Goal: Transaction & Acquisition: Subscribe to service/newsletter

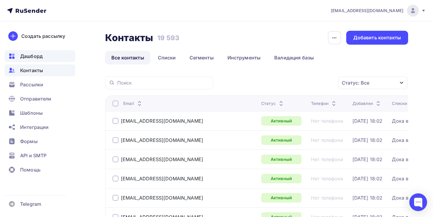
click at [68, 61] on div "Дашборд" at bounding box center [40, 56] width 70 height 12
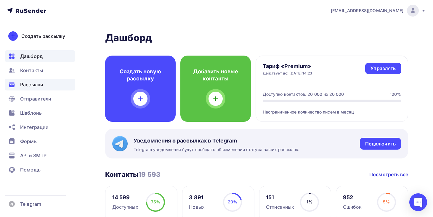
click at [53, 83] on div "Рассылки" at bounding box center [40, 85] width 70 height 12
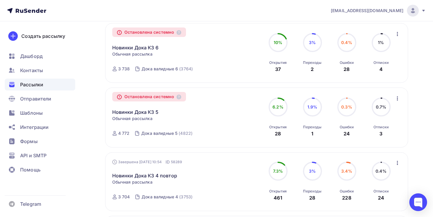
scroll to position [75, 0]
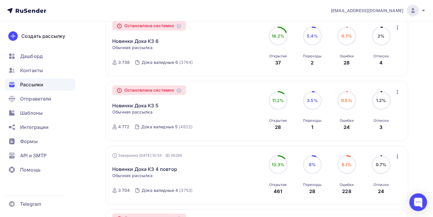
click at [398, 93] on icon "button" at bounding box center [397, 92] width 7 height 7
click at [168, 126] on div "Дока валидные 5" at bounding box center [159, 127] width 36 height 6
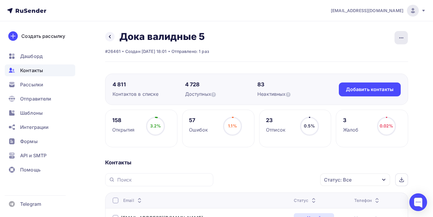
click at [405, 39] on div "button" at bounding box center [400, 37] width 13 height 13
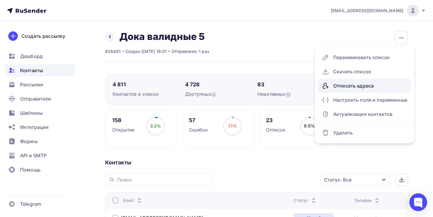
click at [377, 84] on div "Отписать адреса" at bounding box center [364, 85] width 85 height 9
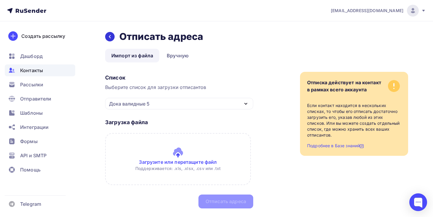
click at [110, 36] on icon at bounding box center [109, 36] width 5 height 5
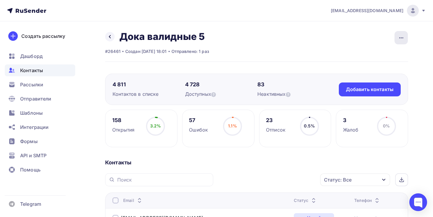
click at [398, 33] on div "button" at bounding box center [400, 37] width 13 height 13
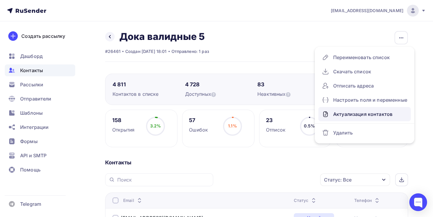
click at [374, 112] on div "Актуализация контактов" at bounding box center [364, 114] width 85 height 9
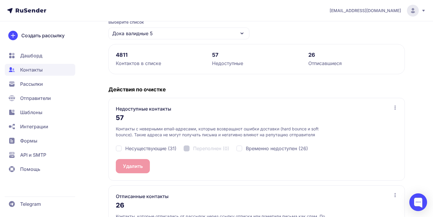
scroll to position [66, 0]
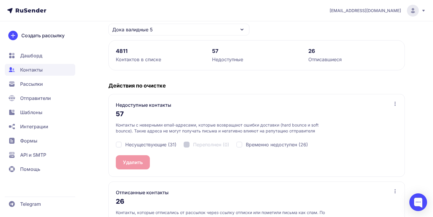
click at [166, 144] on span "Несуществующие (31)" at bounding box center [150, 144] width 51 height 7
checkbox input "true"
click at [247, 146] on span "Временно недоступен (26)" at bounding box center [277, 144] width 62 height 7
checkbox input "true"
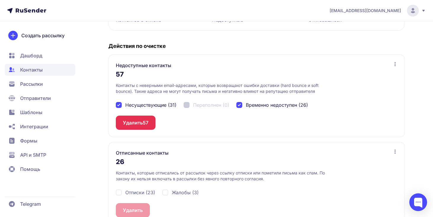
scroll to position [121, 0]
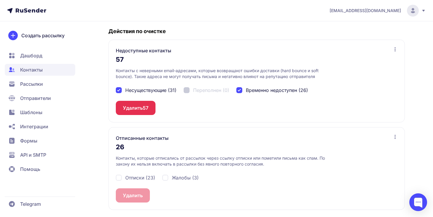
click at [140, 175] on span "Отписки (23)" at bounding box center [140, 177] width 30 height 7
checkbox input "true"
click at [182, 175] on span "Жалобы (3)" at bounding box center [185, 177] width 27 height 7
checkbox input "true"
click at [148, 108] on span "57" at bounding box center [146, 108] width 6 height 7
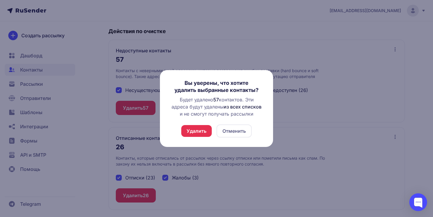
click at [200, 129] on button "Удалить" at bounding box center [196, 131] width 31 height 12
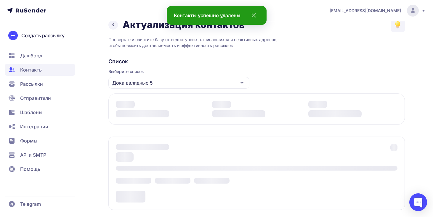
scroll to position [107, 0]
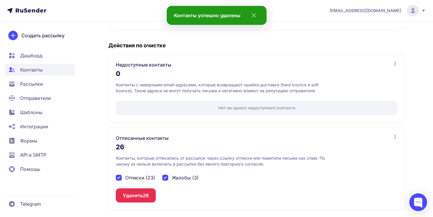
click at [139, 201] on button "Удалить 26" at bounding box center [136, 196] width 40 height 14
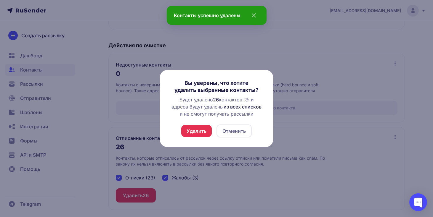
click at [202, 134] on button "Удалить" at bounding box center [196, 131] width 31 height 12
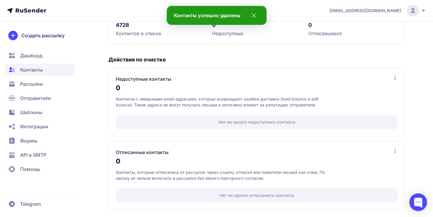
click at [59, 86] on span "Рассылки" at bounding box center [40, 84] width 70 height 12
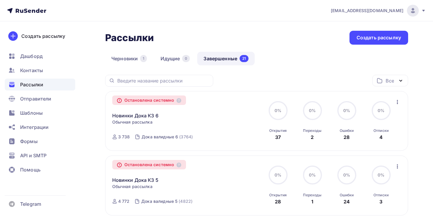
scroll to position [57, 0]
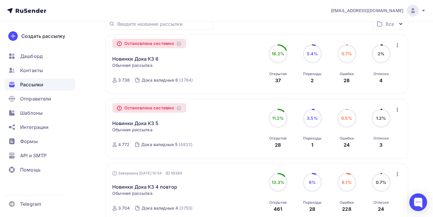
click at [400, 111] on icon "button" at bounding box center [397, 109] width 7 height 7
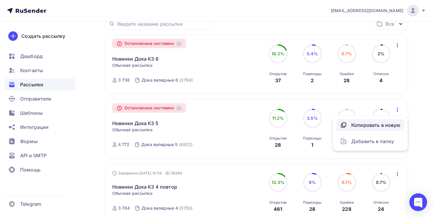
click at [389, 126] on div "Копировать в новую" at bounding box center [370, 125] width 61 height 7
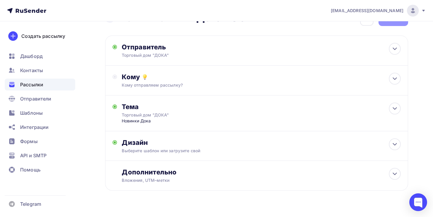
scroll to position [31, 0]
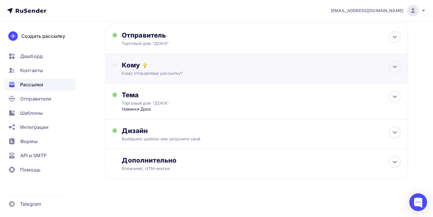
click at [240, 79] on div "Кому Кому отправляем рассылку? Списки получателей Выберите список Все списки id…" at bounding box center [256, 69] width 303 height 30
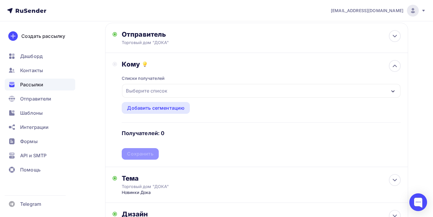
click at [210, 88] on div "Выберите список" at bounding box center [261, 91] width 278 height 14
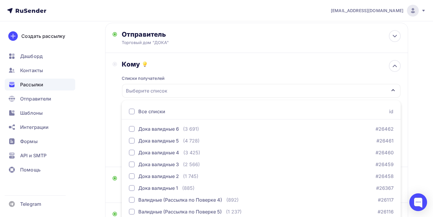
scroll to position [68, 0]
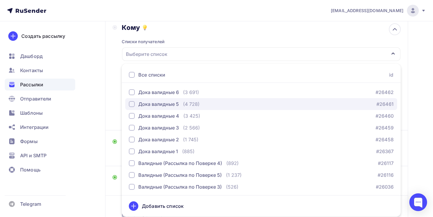
click at [206, 103] on div "Дока валидные 5 (4 728) #26461" at bounding box center [261, 104] width 265 height 7
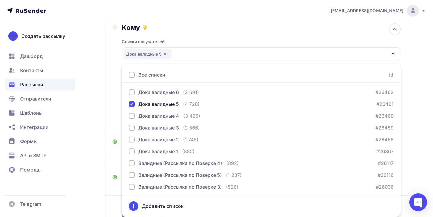
click at [108, 116] on div "Кому Списки получателей Дока валидные 5 Все списки id Дока валидные 6 (3 691) #…" at bounding box center [256, 73] width 303 height 114
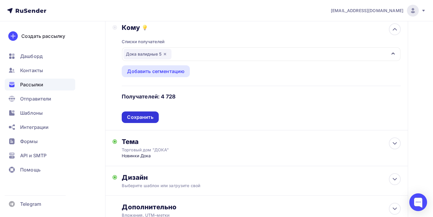
click at [143, 115] on div "Сохранить" at bounding box center [140, 117] width 26 height 7
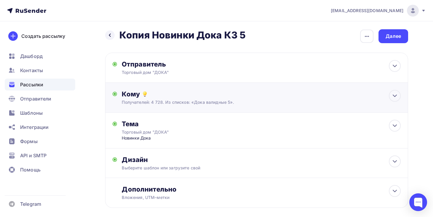
scroll to position [0, 0]
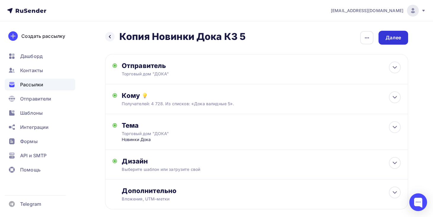
click at [389, 38] on div "Далее" at bounding box center [393, 37] width 15 height 7
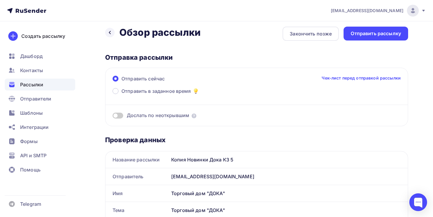
scroll to position [4, 0]
click at [379, 31] on div "Отправить рассылку" at bounding box center [376, 34] width 50 height 7
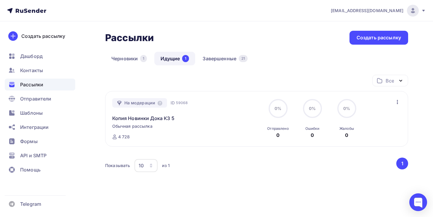
click at [108, 41] on h2 "Рассылки" at bounding box center [129, 38] width 49 height 12
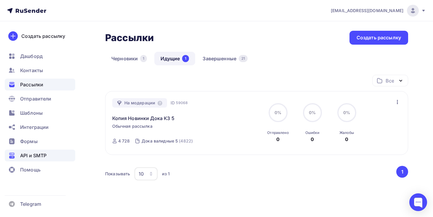
click at [32, 152] on span "API и SMTP" at bounding box center [33, 155] width 26 height 7
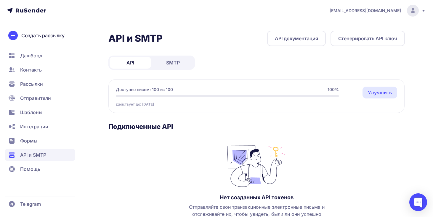
click at [171, 64] on span "SMTP" at bounding box center [173, 62] width 14 height 7
click at [45, 82] on span "Рассылки" at bounding box center [40, 84] width 70 height 12
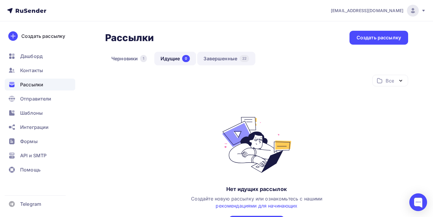
click at [217, 52] on link "Завершенные 22" at bounding box center [226, 59] width 58 height 14
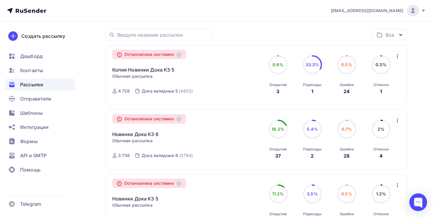
scroll to position [45, 0]
click at [161, 93] on div "Дока валидные 5" at bounding box center [160, 92] width 36 height 6
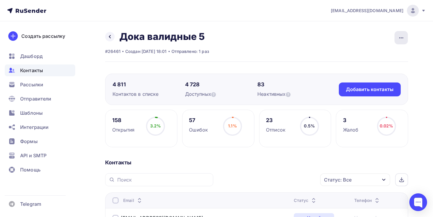
click at [402, 44] on div "button" at bounding box center [400, 37] width 13 height 13
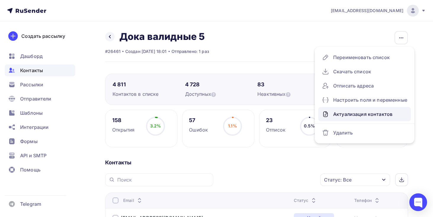
click at [380, 117] on div "Актуализация контактов" at bounding box center [364, 114] width 85 height 9
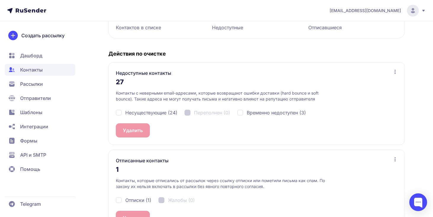
scroll to position [121, 0]
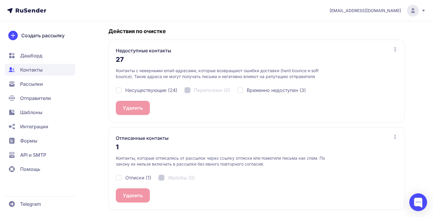
click at [164, 92] on span "Несуществующие (24)" at bounding box center [151, 90] width 52 height 7
checkbox input "true"
click at [266, 89] on span "Временно недоступен (3)" at bounding box center [276, 90] width 59 height 7
checkbox input "true"
click at [143, 174] on div "Отписки (1) Жалобы (0)" at bounding box center [257, 177] width 282 height 21
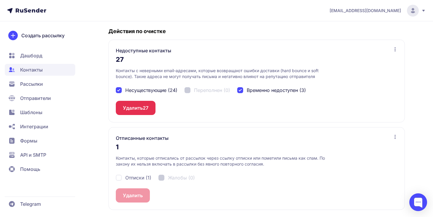
click at [143, 178] on span "Отписки (1)" at bounding box center [138, 177] width 26 height 7
checkbox input "true"
click at [143, 196] on span "1" at bounding box center [144, 195] width 2 height 7
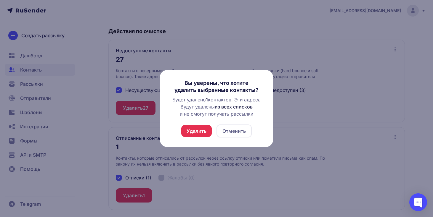
click at [200, 129] on button "Удалить" at bounding box center [196, 131] width 31 height 12
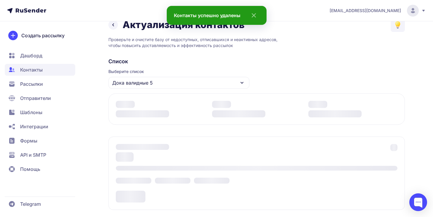
scroll to position [107, 0]
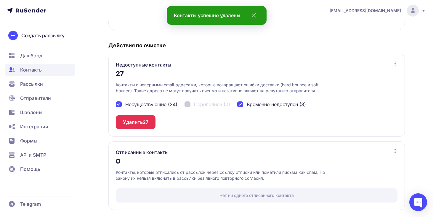
click at [156, 127] on div "Недоступные контакты 27 Контакты с неверными email-адресами, которые возвращают…" at bounding box center [256, 95] width 296 height 83
click at [150, 125] on button "Удалить 27" at bounding box center [136, 122] width 40 height 14
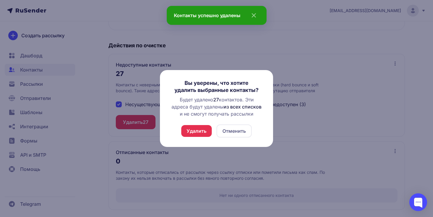
click at [188, 134] on button "Удалить" at bounding box center [196, 131] width 31 height 12
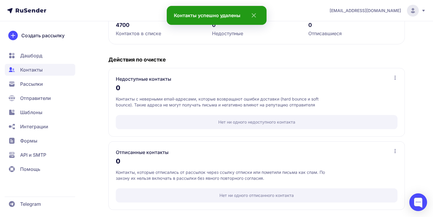
scroll to position [0, 0]
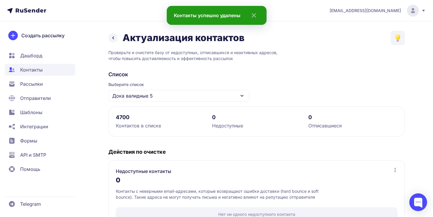
click at [113, 39] on icon at bounding box center [113, 37] width 7 height 7
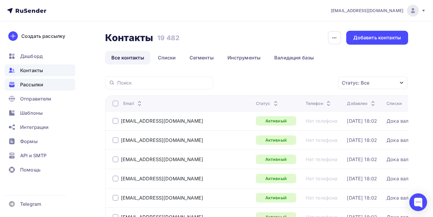
click at [57, 85] on div "Рассылки" at bounding box center [40, 85] width 70 height 12
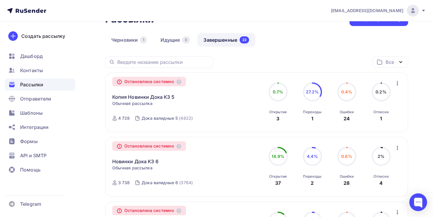
scroll to position [18, 0]
click at [399, 84] on icon "button" at bounding box center [397, 84] width 7 height 7
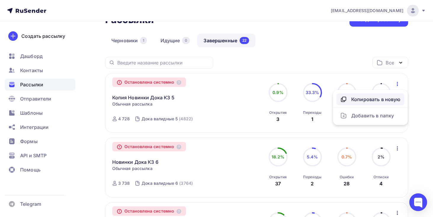
click at [389, 101] on div "Копировать в новую" at bounding box center [370, 99] width 61 height 7
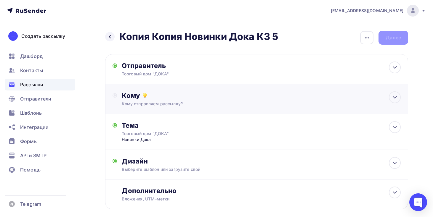
click at [237, 87] on div "Кому Кому отправляем рассылку? Списки получателей Выберите список Все списки id…" at bounding box center [256, 99] width 303 height 30
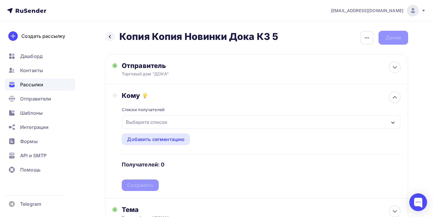
click at [208, 122] on div "Выберите список" at bounding box center [261, 122] width 278 height 14
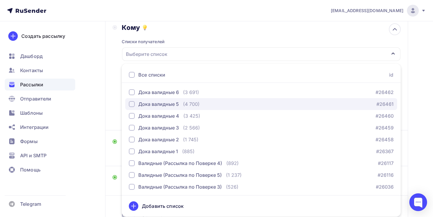
click at [218, 107] on div "Дока валидные 5 (4 700) #26461" at bounding box center [261, 104] width 265 height 7
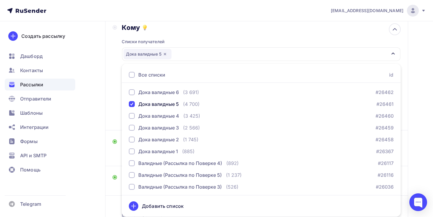
click at [88, 162] on div "Назад Копия Копия Новинки Дока КЗ 5 Копия Копия Новинки Дока КЗ 5 Закончить поз…" at bounding box center [216, 108] width 433 height 311
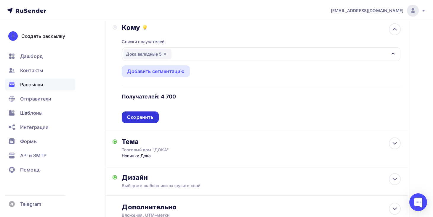
click at [146, 118] on div "Сохранить" at bounding box center [140, 117] width 26 height 7
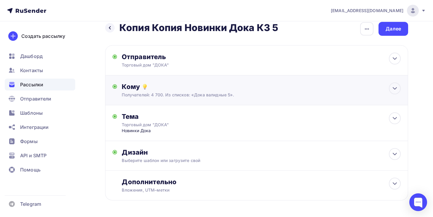
scroll to position [0, 0]
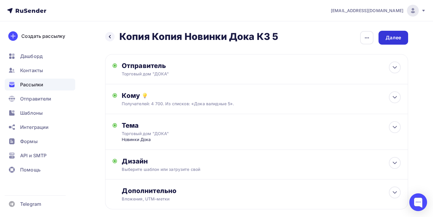
click at [386, 36] on div "Далее" at bounding box center [393, 37] width 15 height 7
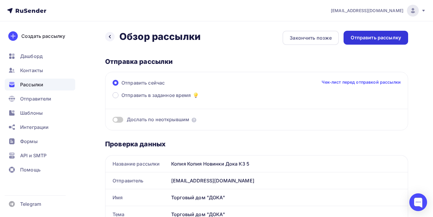
click at [376, 40] on div "Отправить рассылку" at bounding box center [376, 37] width 50 height 7
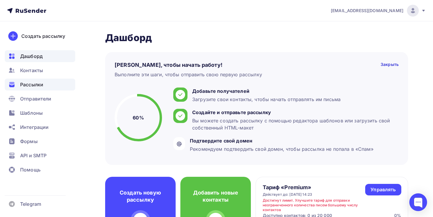
click at [46, 83] on div "Рассылки" at bounding box center [40, 85] width 70 height 12
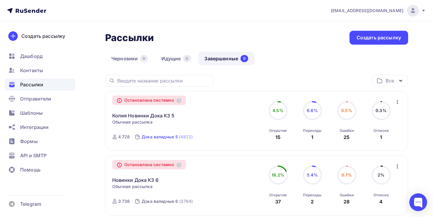
click at [156, 136] on div "Дока валидные 5" at bounding box center [160, 137] width 36 height 6
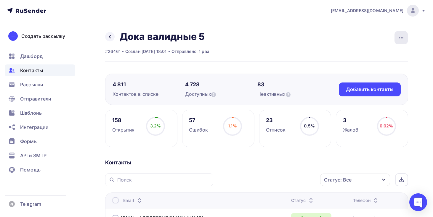
click at [403, 42] on div "button" at bounding box center [400, 37] width 13 height 13
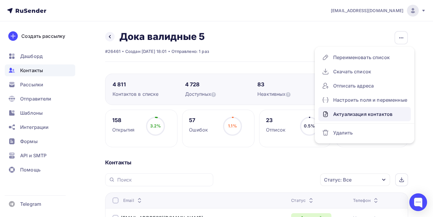
click at [368, 112] on div "Актуализация контактов" at bounding box center [364, 114] width 85 height 9
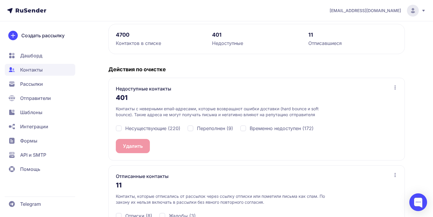
scroll to position [92, 0]
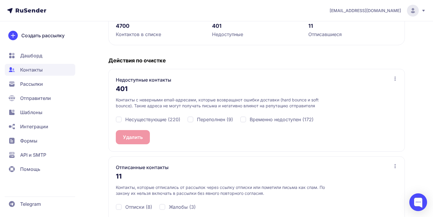
click at [162, 120] on span "Несуществующие (220)" at bounding box center [152, 119] width 55 height 7
checkbox input "true"
click at [210, 116] on span "Переполнен (9)" at bounding box center [215, 119] width 36 height 7
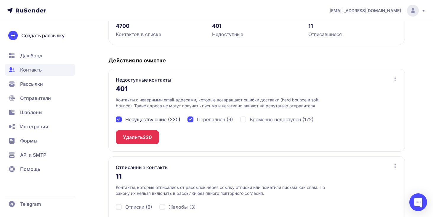
checkbox input "true"
click at [256, 119] on span "Временно недоступен (172)" at bounding box center [282, 119] width 64 height 7
checkbox input "true"
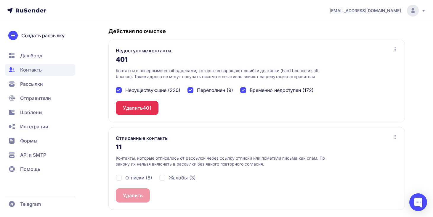
click at [144, 178] on span "Отписки (8)" at bounding box center [138, 177] width 27 height 7
checkbox input "true"
click at [172, 178] on span "Жалобы (3)" at bounding box center [182, 177] width 27 height 7
checkbox input "true"
click at [139, 194] on button "Удалить 11" at bounding box center [135, 196] width 38 height 14
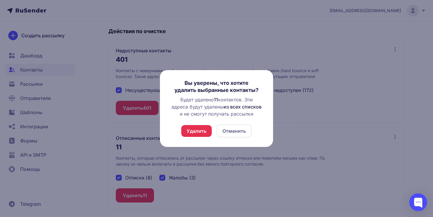
click at [200, 123] on div "Вы уверены, что хотите удалить выбранные контакты? Будет удалено 11 контактов. …" at bounding box center [216, 109] width 94 height 58
click at [199, 129] on button "Удалить" at bounding box center [196, 131] width 31 height 12
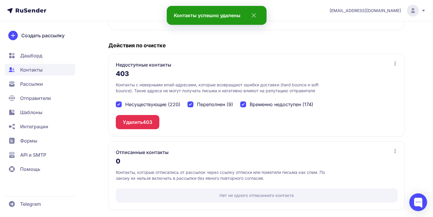
click at [150, 125] on span "403" at bounding box center [147, 122] width 9 height 7
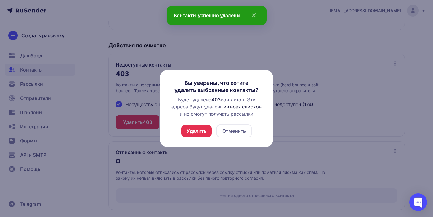
click at [195, 129] on button "Удалить" at bounding box center [196, 131] width 31 height 12
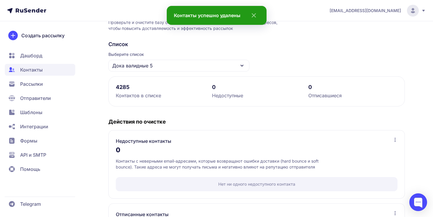
scroll to position [25, 0]
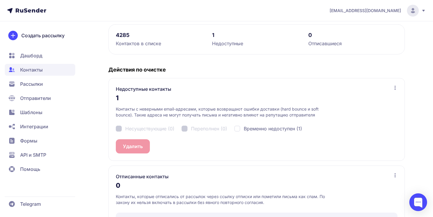
scroll to position [96, 0]
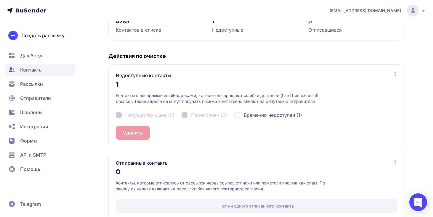
click at [248, 118] on span "Временно недоступен (1)" at bounding box center [273, 115] width 58 height 7
checkbox input "true"
click at [139, 139] on button "Удалить 1" at bounding box center [134, 133] width 36 height 14
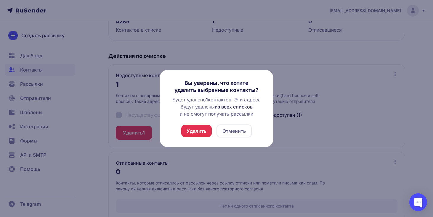
click at [194, 131] on button "Удалить" at bounding box center [196, 131] width 31 height 12
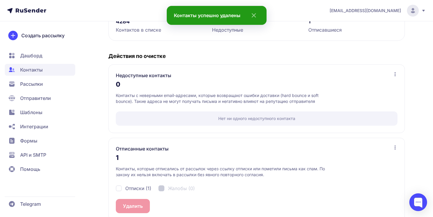
click at [132, 184] on div "Отписки (1) Жалобы (0)" at bounding box center [257, 188] width 282 height 21
click at [132, 190] on span "Отписки (1)" at bounding box center [138, 188] width 26 height 7
checkbox input "true"
click at [133, 206] on button "Удалить 1" at bounding box center [134, 206] width 36 height 14
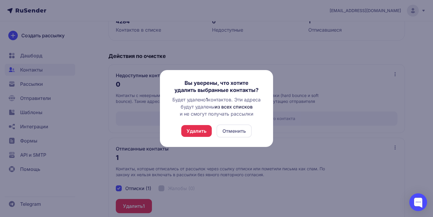
click at [193, 128] on button "Удалить" at bounding box center [196, 131] width 31 height 12
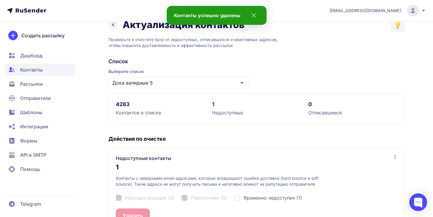
scroll to position [0, 0]
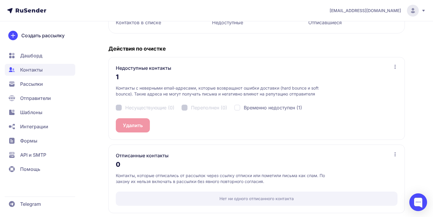
scroll to position [107, 0]
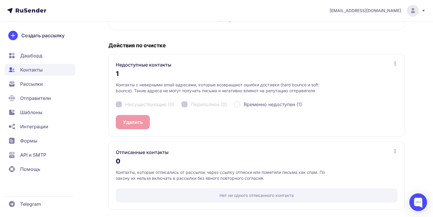
click at [240, 104] on div "Временно недоступен (1)" at bounding box center [268, 104] width 68 height 7
checkbox input "true"
click at [136, 126] on button "Удалить 1" at bounding box center [134, 122] width 36 height 14
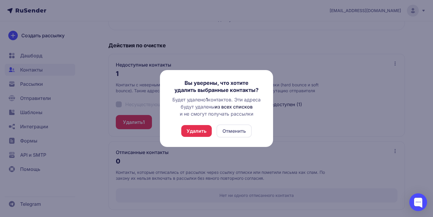
click at [204, 133] on button "Удалить" at bounding box center [196, 131] width 31 height 12
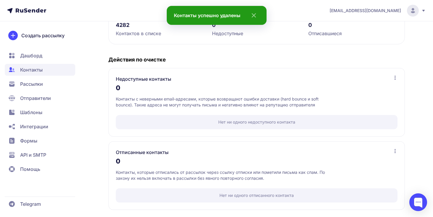
scroll to position [0, 0]
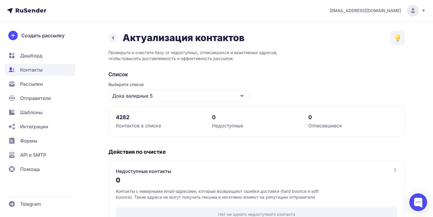
click at [114, 36] on icon at bounding box center [113, 37] width 7 height 7
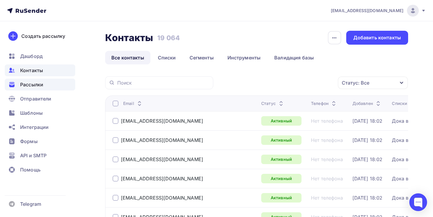
click at [49, 85] on div "Рассылки" at bounding box center [40, 85] width 70 height 12
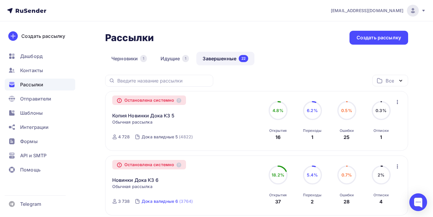
click at [170, 201] on div "Дока валидные 6" at bounding box center [160, 202] width 36 height 6
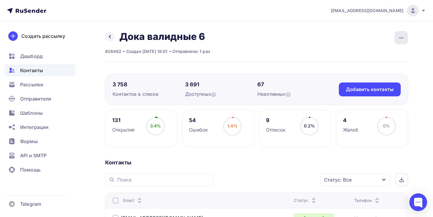
click at [398, 37] on icon "button" at bounding box center [401, 37] width 7 height 7
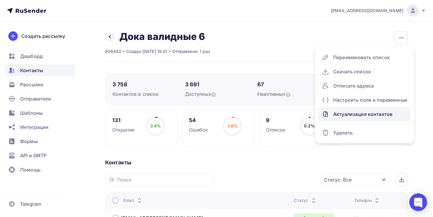
click at [352, 113] on div "Актуализация контактов" at bounding box center [364, 114] width 85 height 9
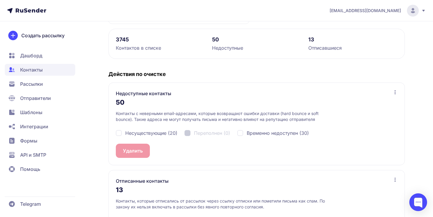
scroll to position [79, 0]
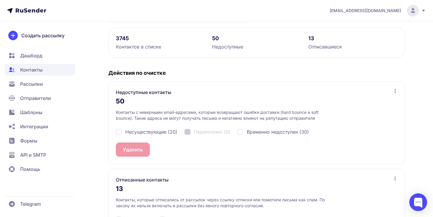
click at [163, 132] on span "Несуществующие (20)" at bounding box center [151, 132] width 52 height 7
checkbox input "true"
click at [253, 132] on span "Временно недоступен (30)" at bounding box center [278, 132] width 62 height 7
checkbox input "true"
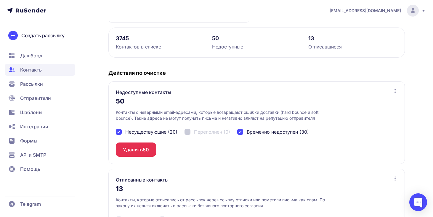
click at [145, 150] on span "50" at bounding box center [146, 149] width 6 height 7
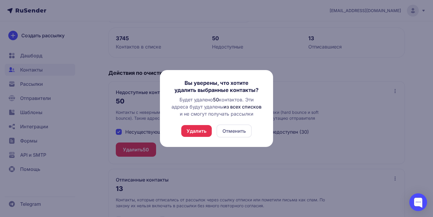
click at [200, 136] on button "Удалить" at bounding box center [196, 131] width 31 height 12
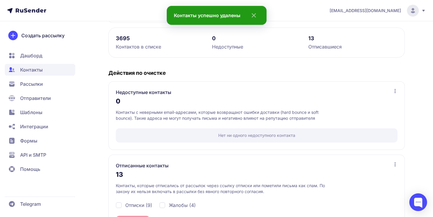
scroll to position [107, 0]
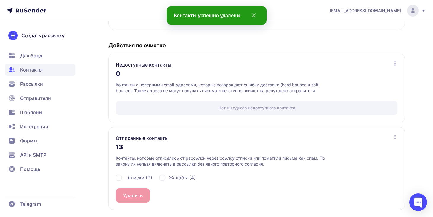
click at [169, 176] on span "Жалобы (4)" at bounding box center [182, 177] width 27 height 7
checkbox input "true"
click at [136, 177] on span "Отписки (9)" at bounding box center [138, 177] width 27 height 7
checkbox input "true"
click at [141, 199] on button "Удалить 13" at bounding box center [135, 196] width 39 height 14
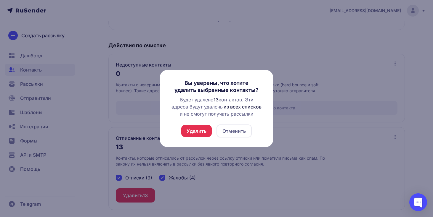
click at [193, 131] on button "Удалить" at bounding box center [196, 131] width 31 height 12
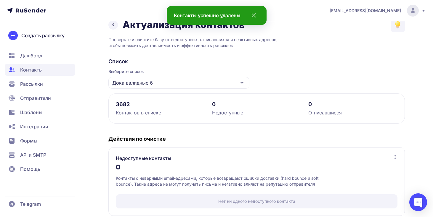
scroll to position [0, 0]
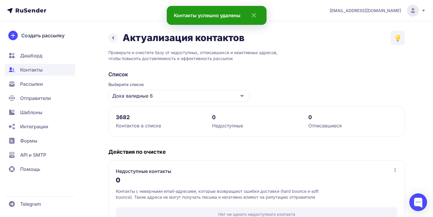
click at [58, 87] on span "Рассылки" at bounding box center [40, 84] width 70 height 12
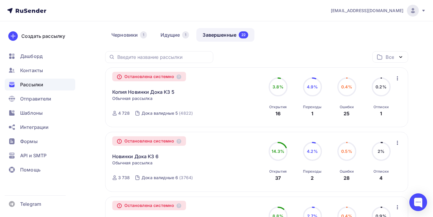
scroll to position [33, 0]
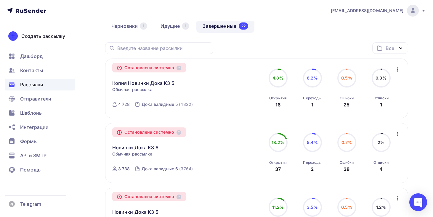
click at [115, 105] on icon at bounding box center [114, 104] width 5 height 5
click at [54, 70] on div "Контакты" at bounding box center [40, 71] width 70 height 12
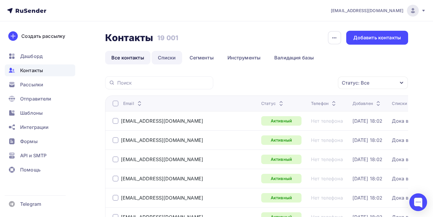
click at [166, 61] on link "Списки" at bounding box center [167, 58] width 31 height 14
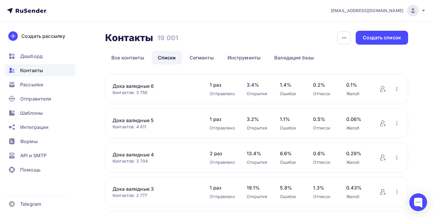
click at [139, 125] on div "Контактов: 4 811" at bounding box center [155, 127] width 85 height 6
click at [142, 122] on link "Дока валидные 5" at bounding box center [155, 120] width 85 height 7
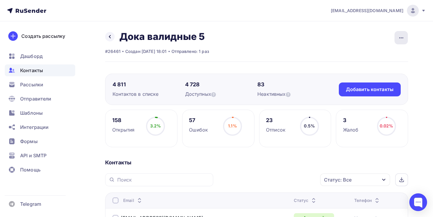
click at [398, 41] on div "button" at bounding box center [400, 37] width 13 height 13
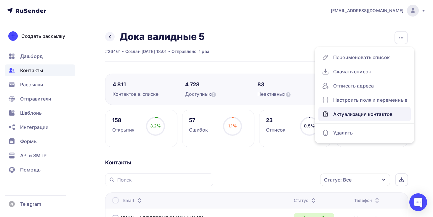
click at [350, 111] on div "Актуализация контактов" at bounding box center [364, 114] width 85 height 9
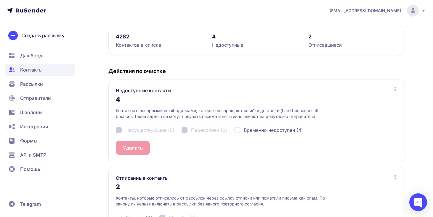
scroll to position [87, 0]
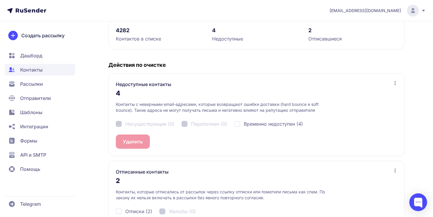
click at [241, 119] on div "Несуществующие (0) Переполнен (0) Временно недоступен (4)" at bounding box center [257, 123] width 282 height 21
click at [241, 122] on div "Временно недоступен (4)" at bounding box center [268, 124] width 69 height 7
checkbox input "true"
click at [138, 138] on button "Удалить 4" at bounding box center [134, 142] width 37 height 14
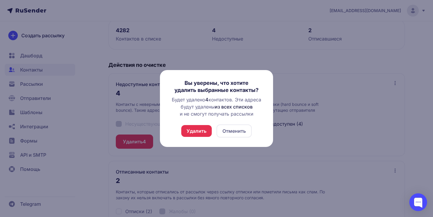
click at [208, 135] on button "Удалить" at bounding box center [196, 131] width 31 height 12
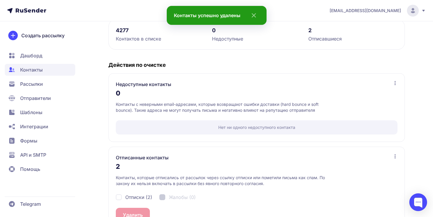
scroll to position [107, 0]
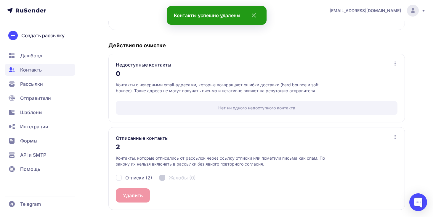
click at [131, 182] on div "Отписки (2) Жалобы (0)" at bounding box center [257, 177] width 282 height 21
click at [136, 175] on span "Отписки (2)" at bounding box center [138, 177] width 27 height 7
checkbox input "true"
click at [133, 188] on div "Отписки (2) Жалобы (0)" at bounding box center [257, 177] width 282 height 21
click at [133, 195] on button "Удалить 2" at bounding box center [134, 196] width 37 height 14
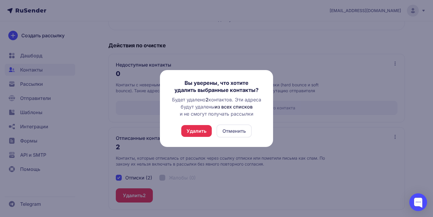
click at [199, 128] on button "Удалить" at bounding box center [196, 131] width 31 height 12
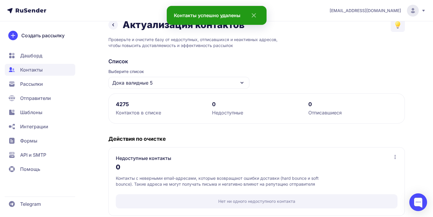
scroll to position [0, 0]
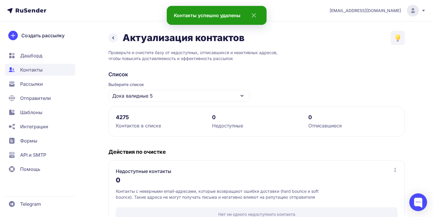
click at [122, 118] on div "4275" at bounding box center [160, 117] width 89 height 7
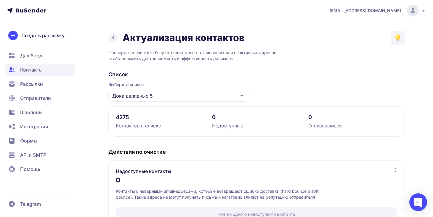
click at [153, 97] on div "Дока валидные 5" at bounding box center [178, 96] width 141 height 12
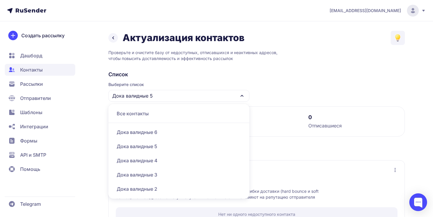
click at [151, 146] on div "Дока валидные 5" at bounding box center [179, 146] width 134 height 14
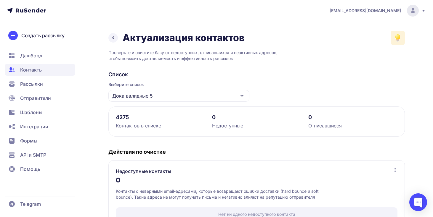
click at [400, 34] on icon at bounding box center [398, 38] width 8 height 8
click at [309, 68] on link "Как очистить список контактов от «плохих» адресов" at bounding box center [350, 70] width 93 height 12
click at [54, 69] on span "Контакты" at bounding box center [40, 70] width 70 height 12
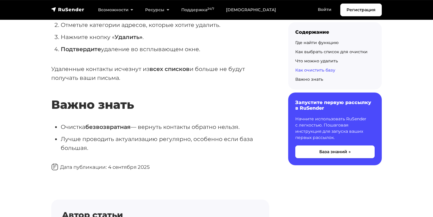
scroll to position [1649, 0]
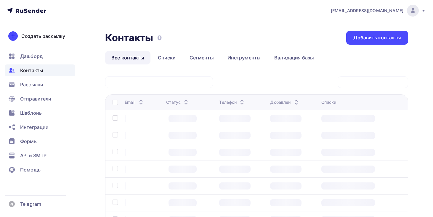
click at [52, 70] on div "Контакты" at bounding box center [40, 71] width 70 height 12
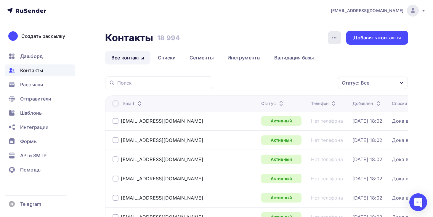
click at [334, 38] on icon "button" at bounding box center [334, 37] width 7 height 7
click at [302, 88] on div "Статус: Все Статус Новый Активный Не существует Переполнен Недоступен Отписан О…" at bounding box center [312, 82] width 191 height 13
click at [252, 61] on link "Инструменты" at bounding box center [244, 58] width 46 height 14
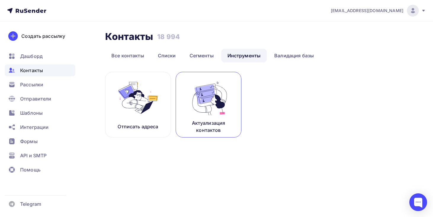
click at [213, 106] on img at bounding box center [209, 97] width 40 height 37
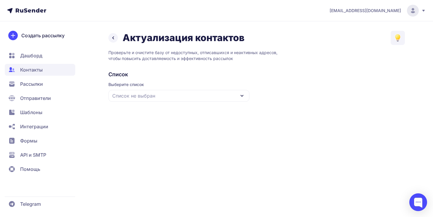
click at [216, 98] on div "Список не выбран" at bounding box center [178, 96] width 141 height 12
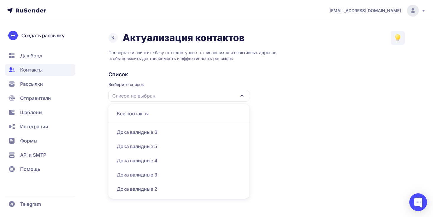
click at [198, 115] on div "Все контакты" at bounding box center [179, 114] width 134 height 14
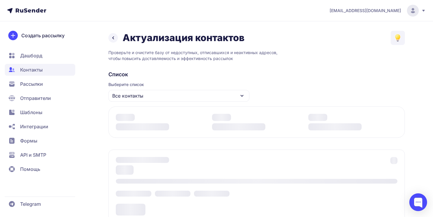
scroll to position [13, 0]
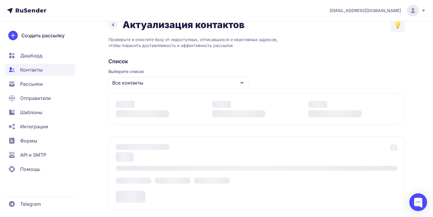
click at [215, 52] on div "Актуализация контактов Проверьте и очистите базу от недоступных, отписавшихся и…" at bounding box center [256, 118] width 296 height 200
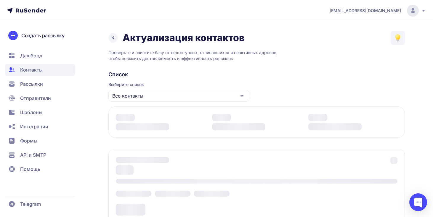
click at [221, 94] on div "Все контакты" at bounding box center [178, 96] width 141 height 12
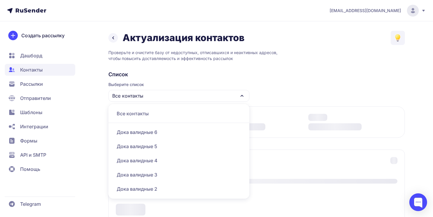
click at [193, 111] on div "Все контакты" at bounding box center [179, 114] width 134 height 14
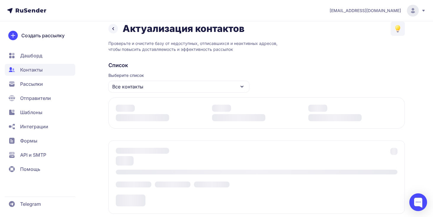
scroll to position [6, 0]
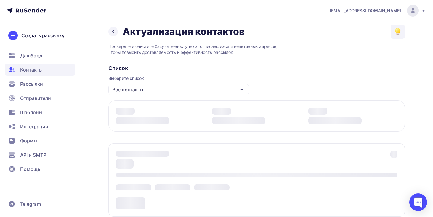
click at [59, 72] on span "Контакты" at bounding box center [40, 70] width 70 height 12
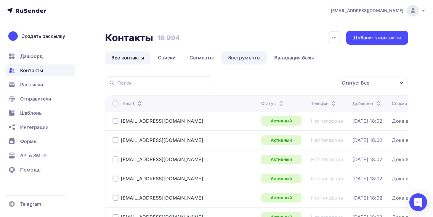
click at [255, 58] on link "Инструменты" at bounding box center [244, 58] width 46 height 14
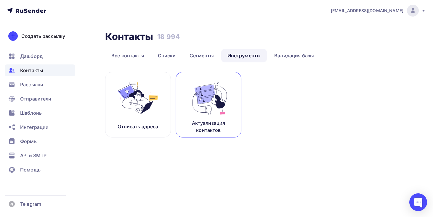
click at [225, 98] on img at bounding box center [209, 97] width 40 height 37
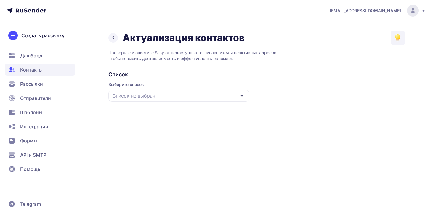
click at [225, 98] on div "Список не выбран" at bounding box center [178, 96] width 141 height 12
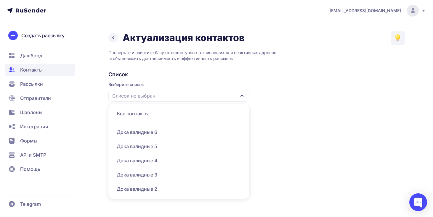
click at [212, 115] on div "Все контакты" at bounding box center [179, 114] width 134 height 14
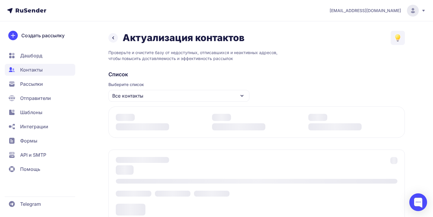
click at [52, 84] on span "Рассылки" at bounding box center [40, 84] width 70 height 12
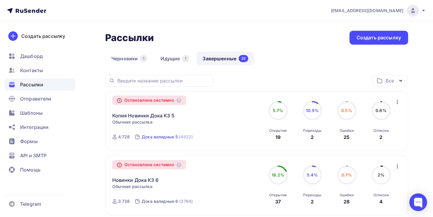
click at [154, 137] on div "Дока валидные 5" at bounding box center [160, 137] width 36 height 6
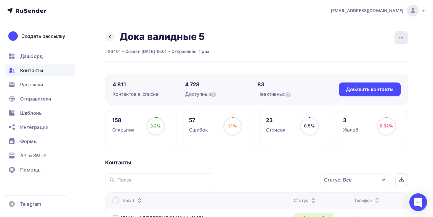
click at [406, 38] on div "button" at bounding box center [400, 37] width 13 height 13
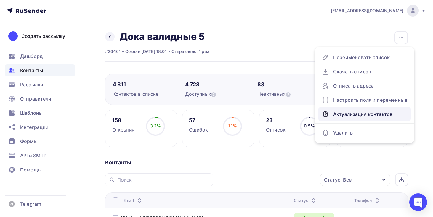
click at [369, 111] on div "Актуализация контактов" at bounding box center [364, 114] width 85 height 9
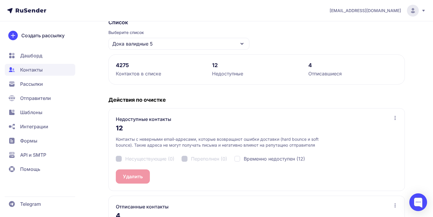
scroll to position [121, 0]
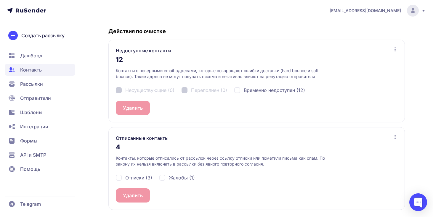
click at [268, 94] on div "Несуществующие (0) Переполнен (0) Временно недоступен (12)" at bounding box center [257, 90] width 282 height 21
click at [269, 91] on span "Временно недоступен (12)" at bounding box center [274, 90] width 61 height 7
checkbox input "true"
click at [150, 177] on span "Отписки (3)" at bounding box center [138, 177] width 27 height 7
checkbox input "true"
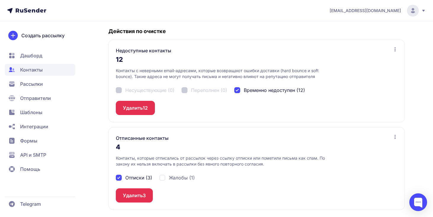
click at [169, 178] on span "Жалобы (1)" at bounding box center [182, 177] width 26 height 7
checkbox input "true"
click at [138, 197] on button "Удалить 4" at bounding box center [134, 196] width 37 height 14
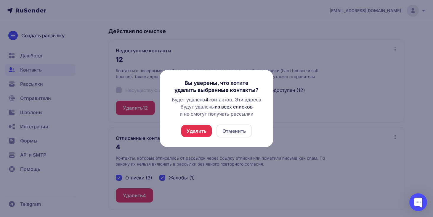
click at [196, 130] on button "Удалить" at bounding box center [196, 131] width 31 height 12
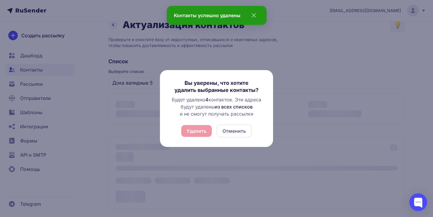
scroll to position [107, 0]
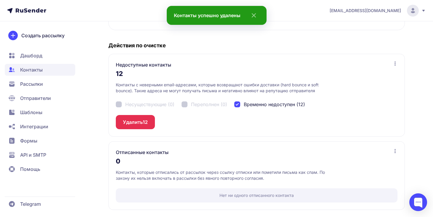
click at [144, 124] on span "12" at bounding box center [145, 122] width 5 height 7
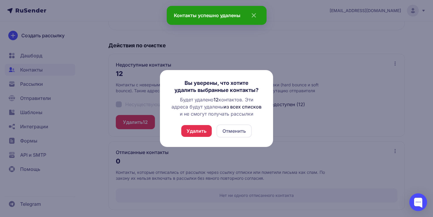
click at [192, 132] on button "Удалить" at bounding box center [196, 131] width 31 height 12
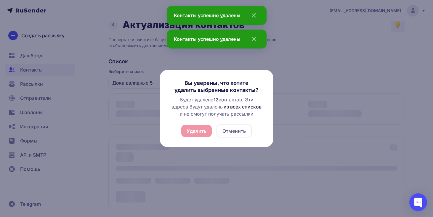
scroll to position [92, 0]
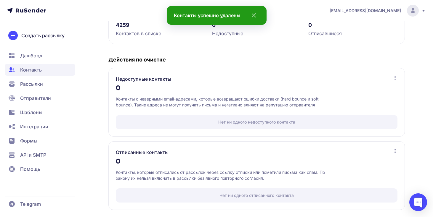
click at [66, 73] on span "Контакты" at bounding box center [40, 70] width 70 height 12
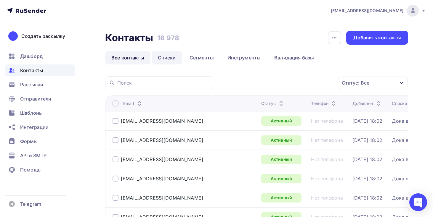
click at [170, 59] on link "Списки" at bounding box center [167, 58] width 31 height 14
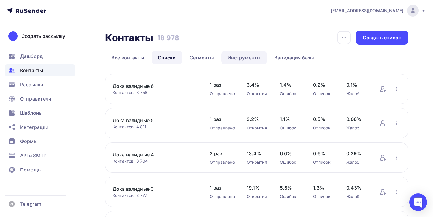
click at [253, 57] on link "Инструменты" at bounding box center [244, 58] width 46 height 14
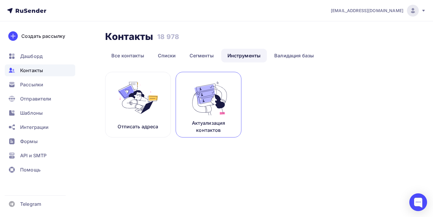
click at [222, 101] on img at bounding box center [209, 97] width 40 height 37
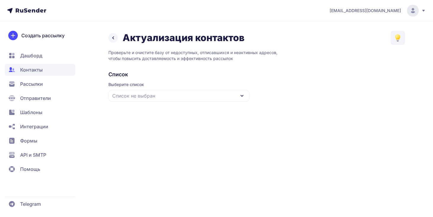
click at [222, 101] on div "Список не выбран" at bounding box center [178, 96] width 141 height 12
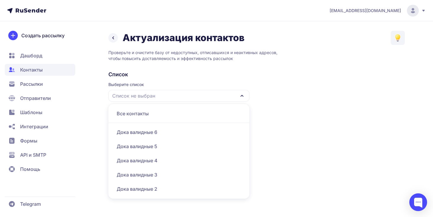
click at [209, 109] on div "Все контакты" at bounding box center [179, 114] width 134 height 14
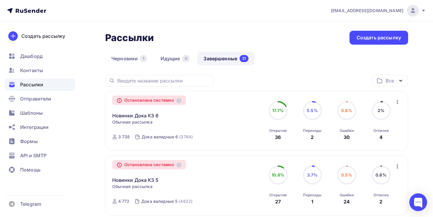
scroll to position [5, 0]
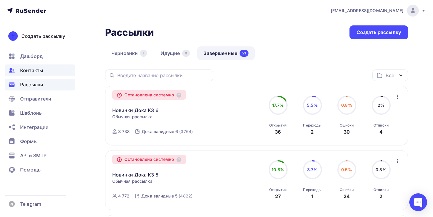
click at [60, 72] on div "Контакты" at bounding box center [40, 71] width 70 height 12
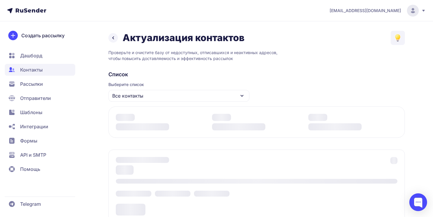
click at [49, 81] on span "Рассылки" at bounding box center [40, 84] width 70 height 12
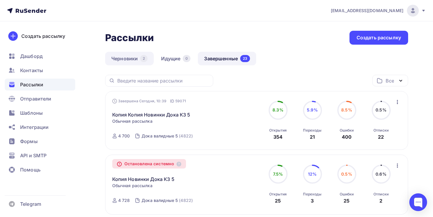
click at [138, 59] on link "Черновики 2" at bounding box center [129, 59] width 49 height 14
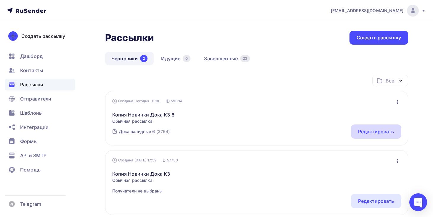
click at [358, 135] on div "Редактировать" at bounding box center [376, 131] width 36 height 7
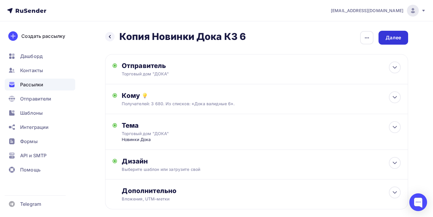
click at [394, 37] on div "Далее" at bounding box center [393, 37] width 15 height 7
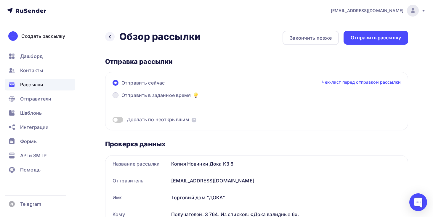
click at [186, 94] on span "Отправить в заданное время" at bounding box center [156, 95] width 70 height 7
click at [121, 99] on input "Отправить в заданное время" at bounding box center [121, 99] width 0 height 0
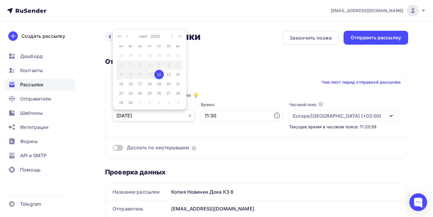
click at [157, 120] on input "[DATE]" at bounding box center [154, 115] width 82 height 11
click at [201, 116] on input "11:30" at bounding box center [242, 115] width 82 height 11
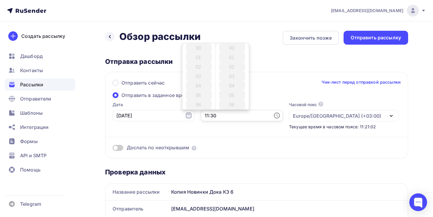
scroll to position [284, 0]
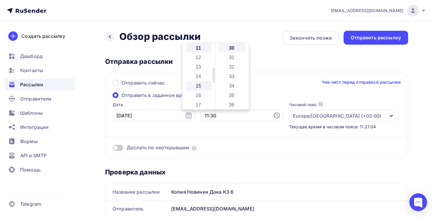
click at [203, 87] on li "15" at bounding box center [199, 85] width 26 height 9
type input "15:30"
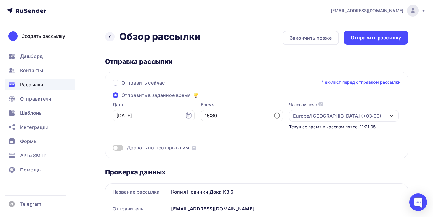
click at [331, 64] on div "Отправка рассылки" at bounding box center [256, 61] width 303 height 8
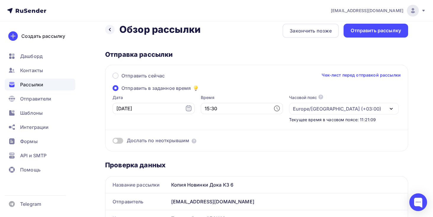
scroll to position [0, 0]
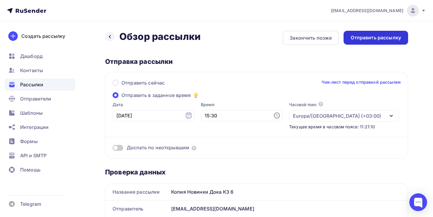
click at [378, 41] on div "Отправить рассылку" at bounding box center [376, 37] width 50 height 7
